Goal: Task Accomplishment & Management: Manage account settings

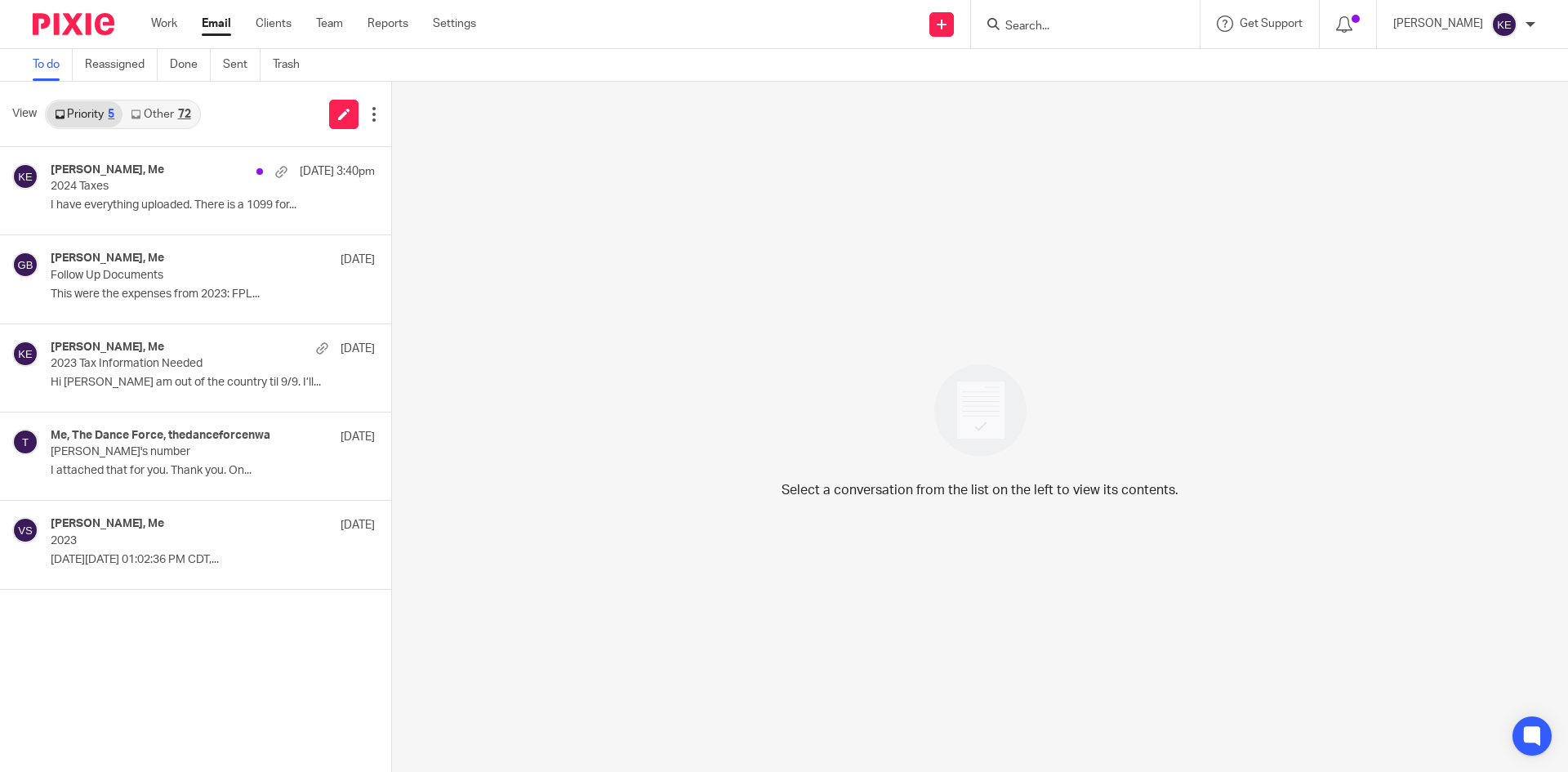
click at [181, 282] on p "Follow Up Documents" at bounding box center [180, 275] width 260 height 14
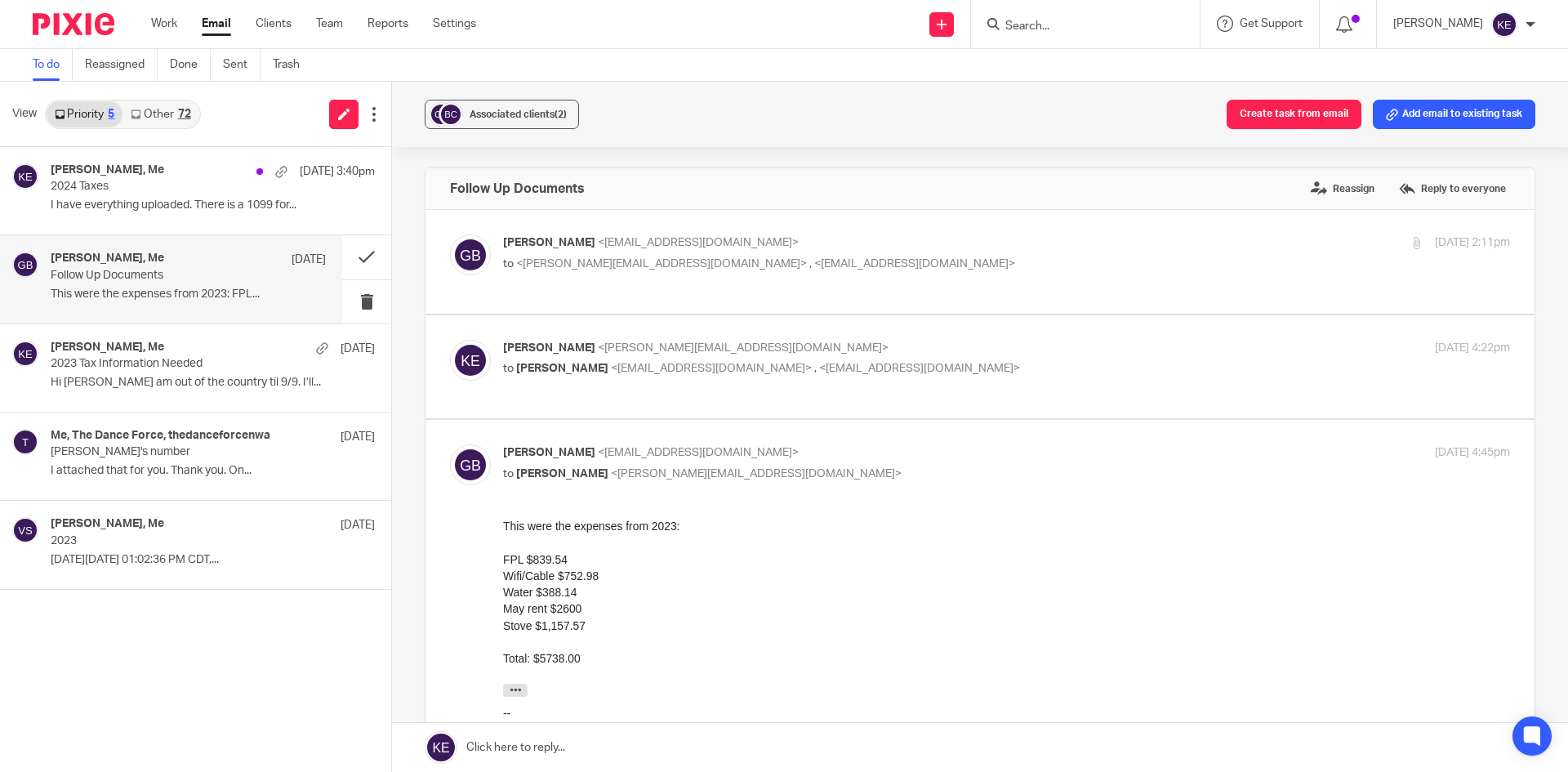
click at [576, 735] on link at bounding box center [980, 746] width 1176 height 49
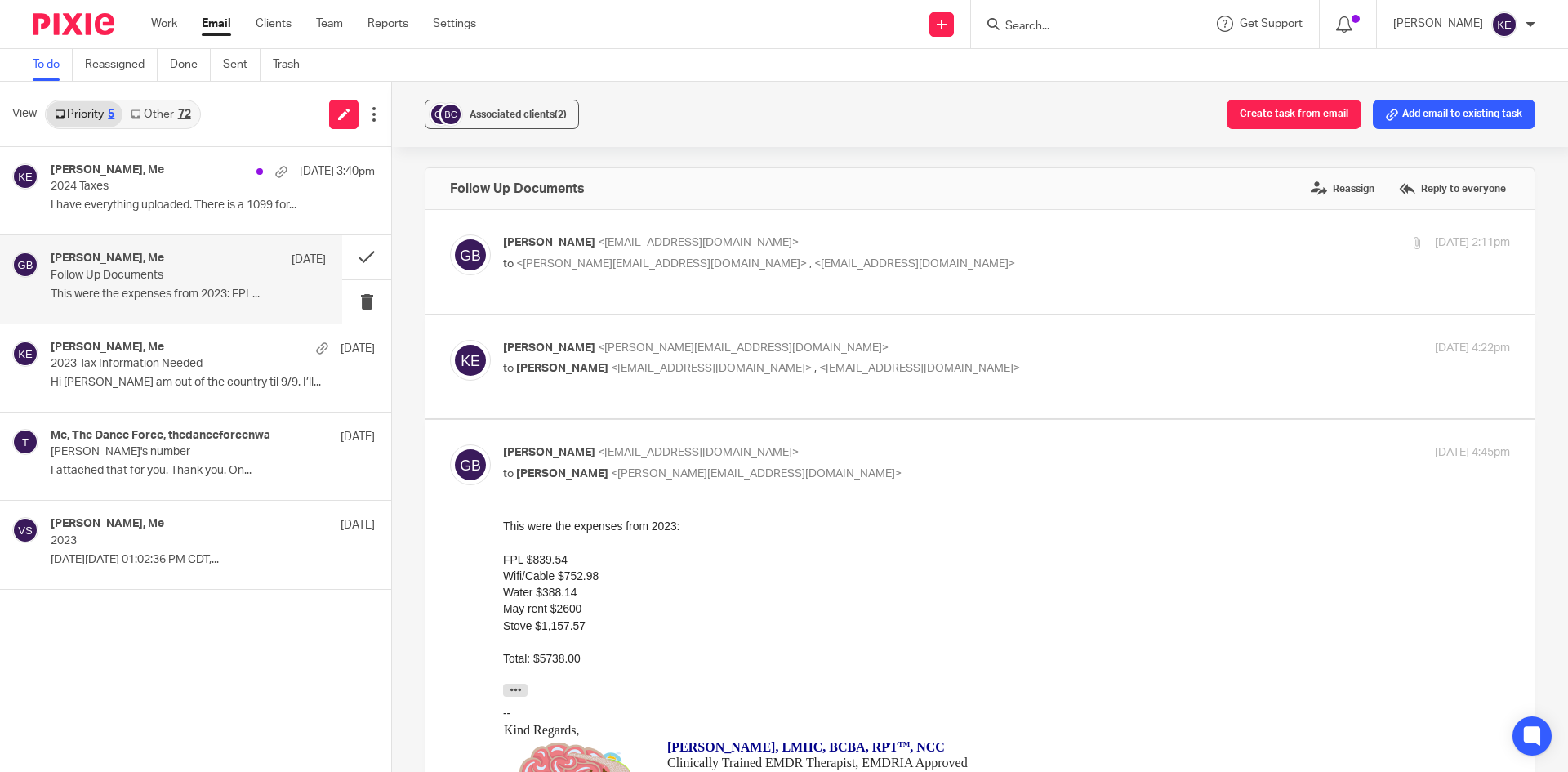
click at [1042, 273] on div "[PERSON_NAME] <[EMAIL_ADDRESS][DOMAIN_NAME]> to <[PERSON_NAME][EMAIL_ADDRESS][D…" at bounding box center [1006, 254] width 1007 height 41
checkbox input "true"
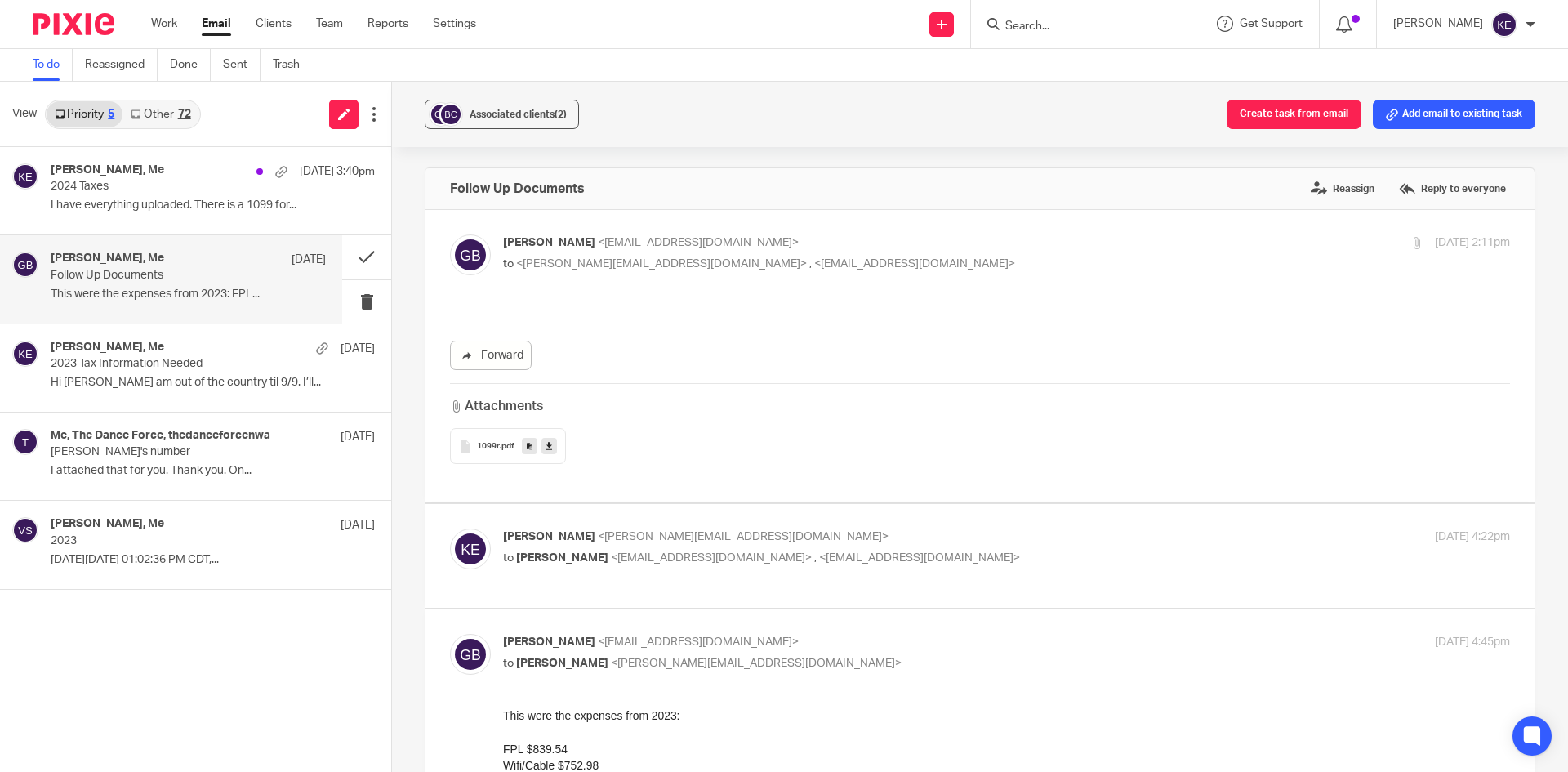
click at [1107, 561] on p "to [PERSON_NAME] <[EMAIL_ADDRESS][DOMAIN_NAME]> , <[EMAIL_ADDRESS][DOMAIN_NAME]>" at bounding box center [838, 558] width 671 height 17
checkbox input "true"
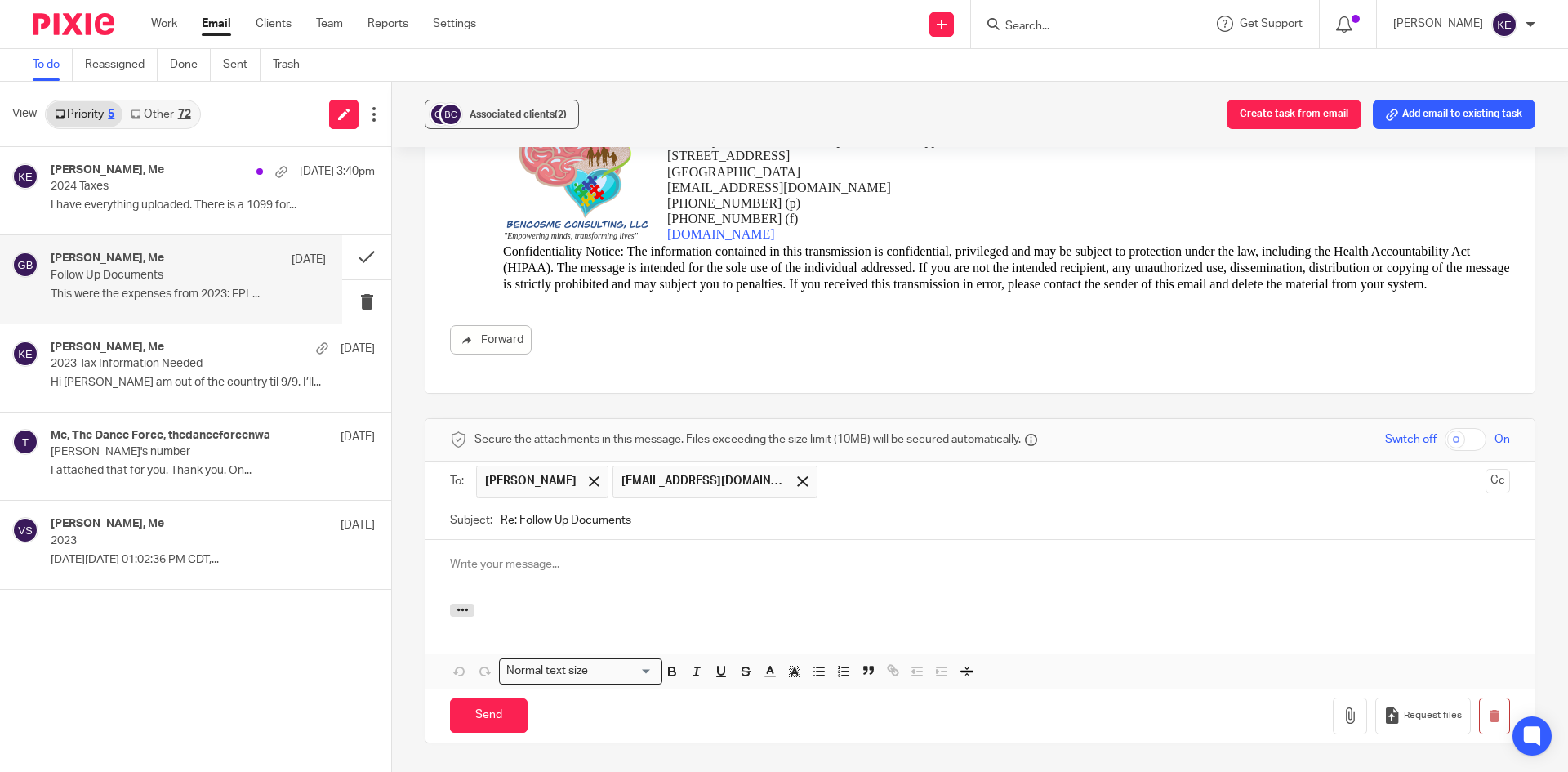
scroll to position [1307, 0]
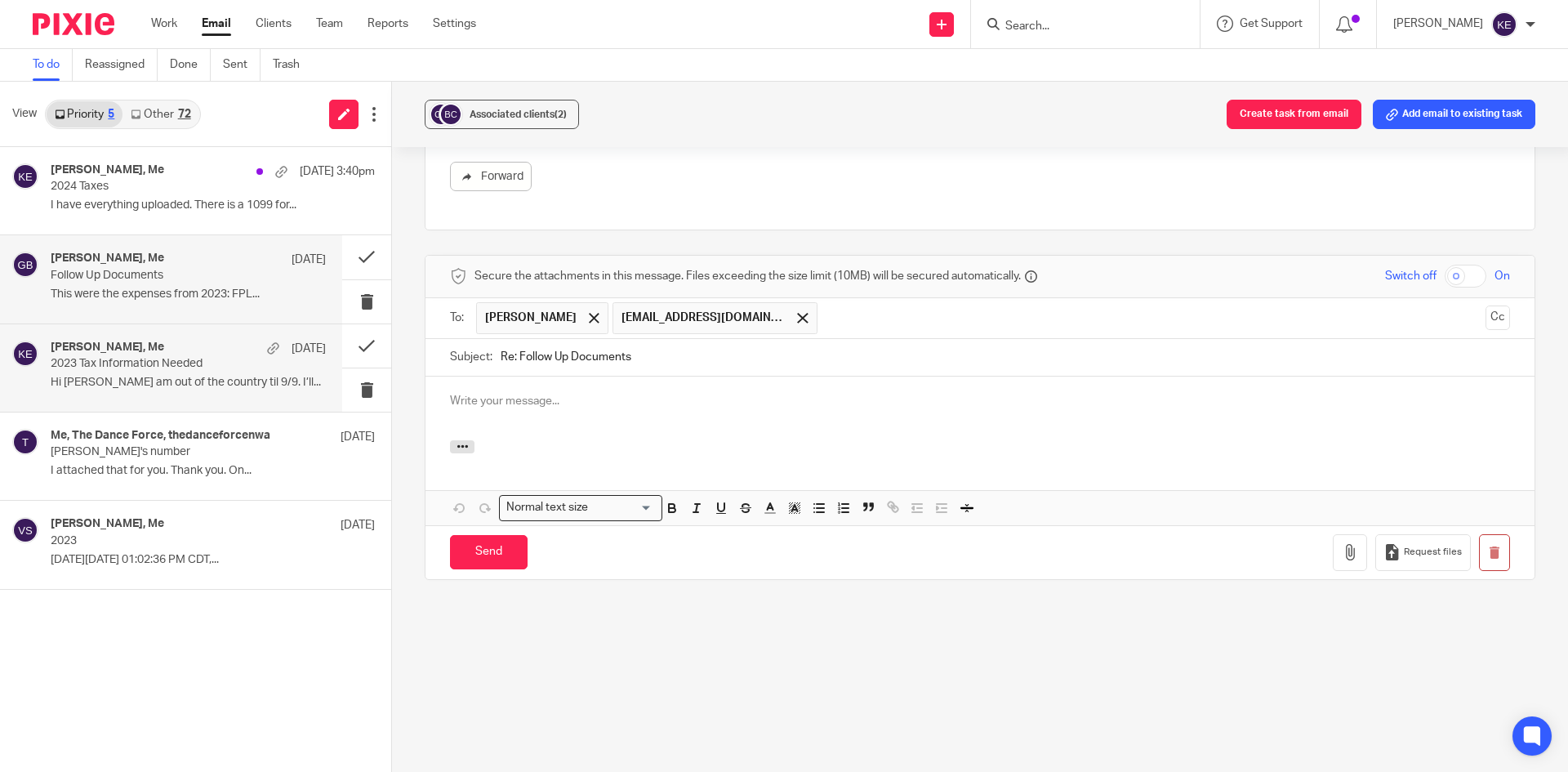
click at [117, 364] on p "2023 Tax Information Needed" at bounding box center [161, 364] width 221 height 14
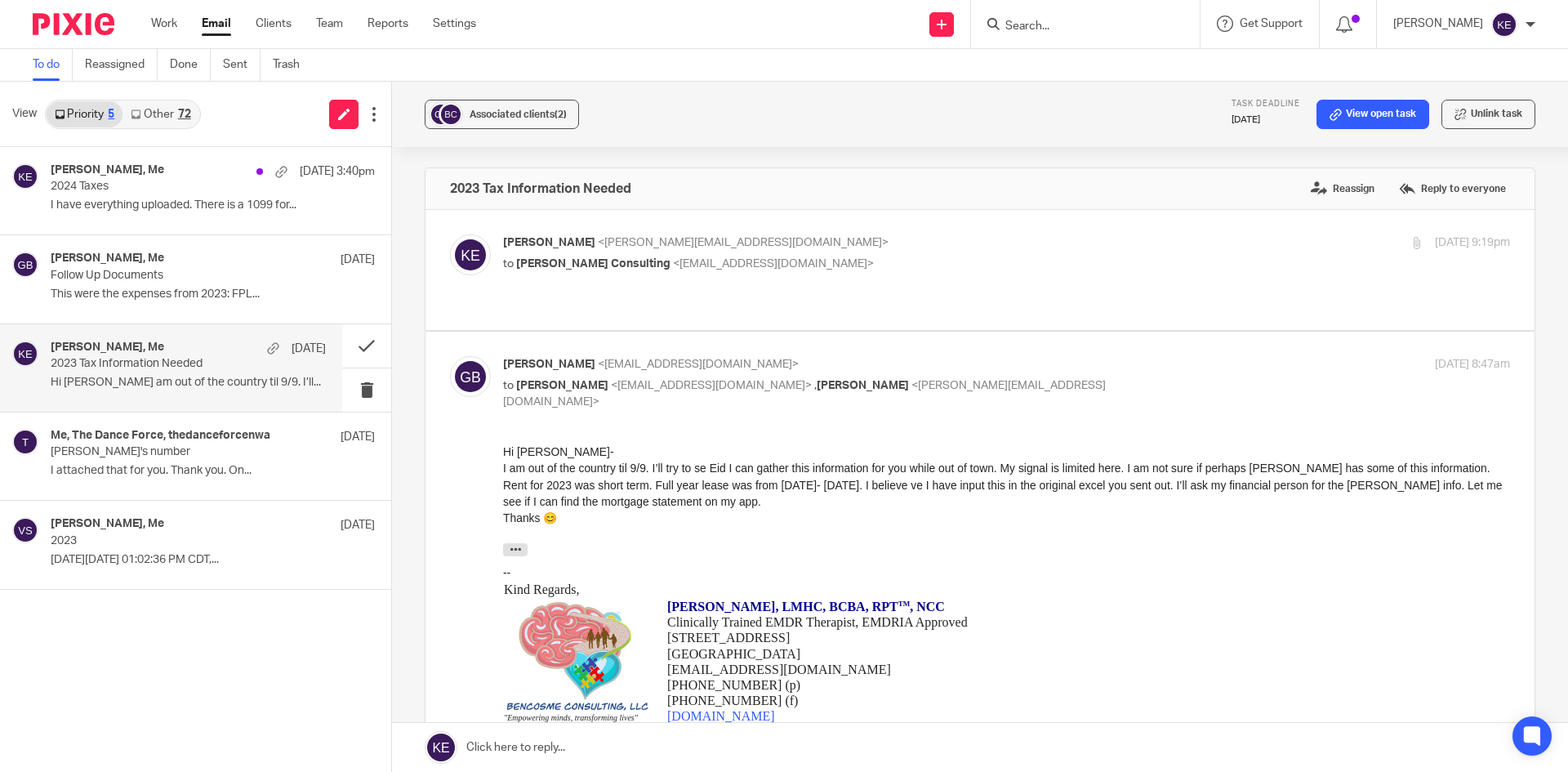
scroll to position [0, 0]
click at [888, 238] on p "[PERSON_NAME] <[PERSON_NAME][EMAIL_ADDRESS][DOMAIN_NAME]>" at bounding box center [838, 243] width 671 height 17
checkbox input "true"
